Goal: Task Accomplishment & Management: Manage account settings

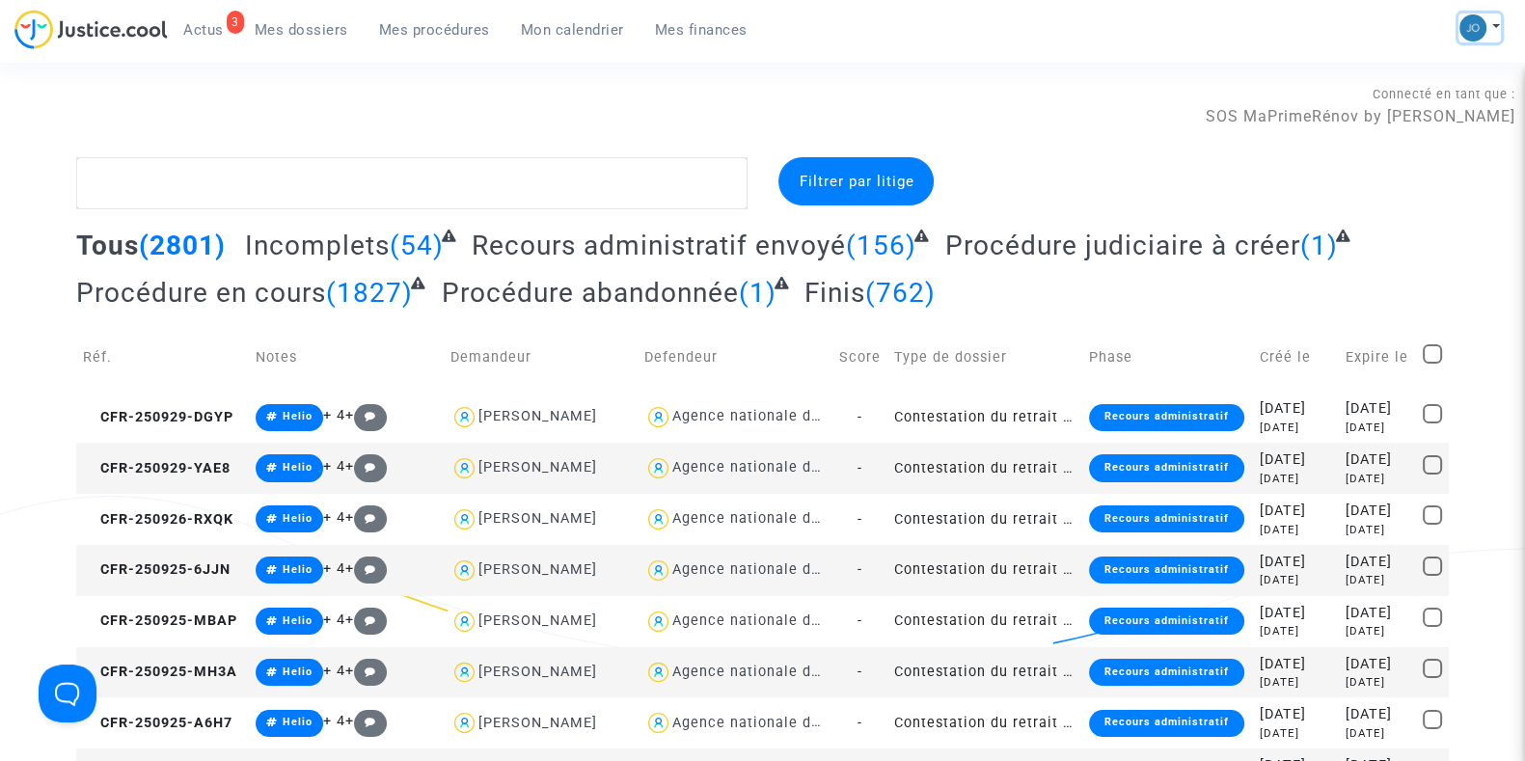
click at [1490, 26] on button at bounding box center [1479, 28] width 42 height 29
click at [1436, 102] on link "Changer de compte" at bounding box center [1402, 99] width 195 height 31
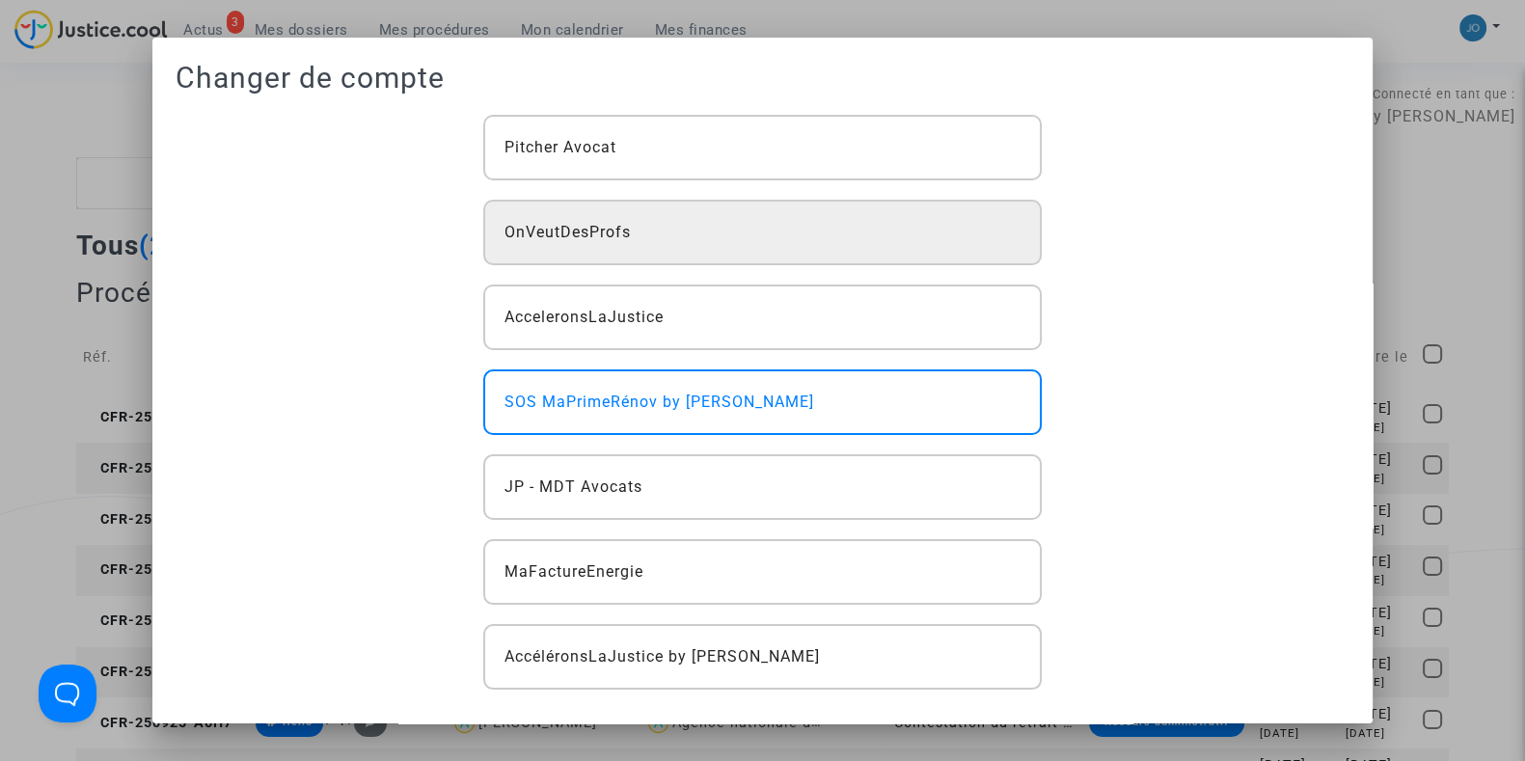
click at [630, 209] on div "OnVeutDesProfs" at bounding box center [761, 233] width 557 height 66
